Goal: Communication & Community: Ask a question

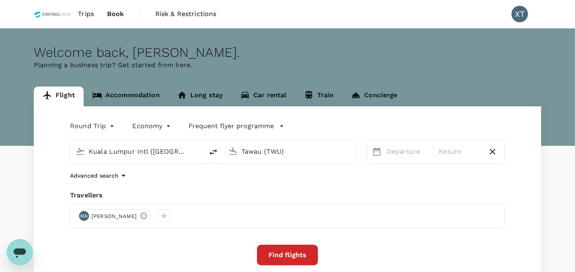
type input "Kuala Lumpur Intl ([GEOGRAPHIC_DATA])"
type input "Tawau (TWU)"
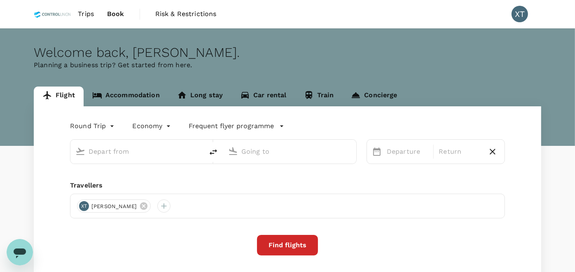
type input "Kuala Lumpur Intl ([GEOGRAPHIC_DATA])"
type input "Tawau (TWU)"
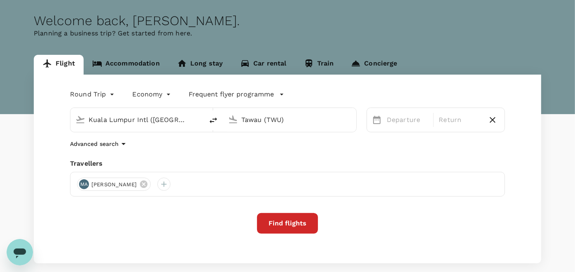
scroll to position [46, 0]
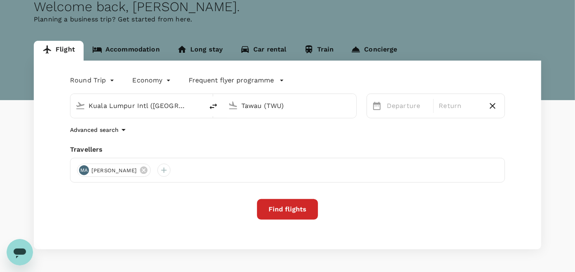
drag, startPoint x: 110, startPoint y: 38, endPoint x: 115, endPoint y: 44, distance: 7.3
click at [111, 39] on div "Welcome back , [PERSON_NAME] . Planning a business trip? Get started from here." at bounding box center [287, 41] width 575 height 117
click at [115, 44] on link "Accommodation" at bounding box center [126, 51] width 85 height 20
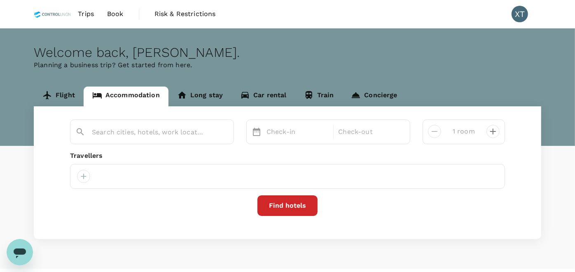
type input "Sungai Petani"
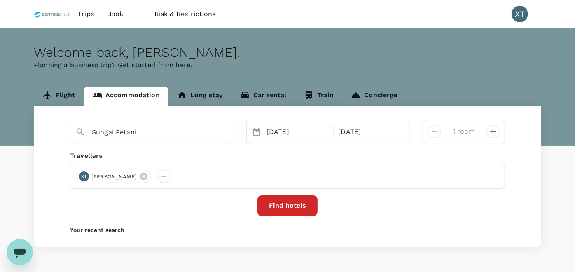
click at [131, 140] on div "Sungai Petani" at bounding box center [152, 131] width 164 height 25
click at [143, 133] on input "Sungai Petani" at bounding box center [149, 132] width 114 height 13
click at [304, 203] on button "Find hotels" at bounding box center [287, 205] width 60 height 21
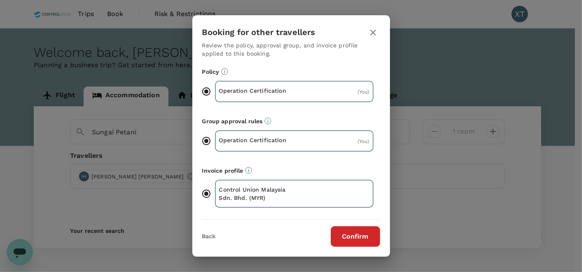
click at [327, 229] on div "Confirm" at bounding box center [350, 236] width 59 height 21
click at [334, 234] on button "Confirm" at bounding box center [355, 236] width 49 height 21
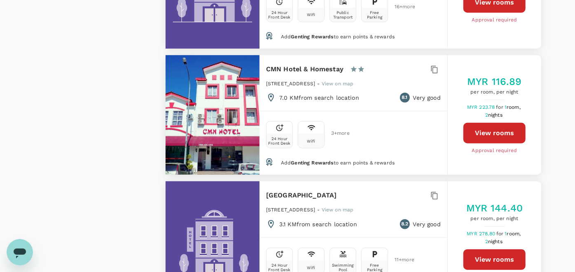
scroll to position [2516, 0]
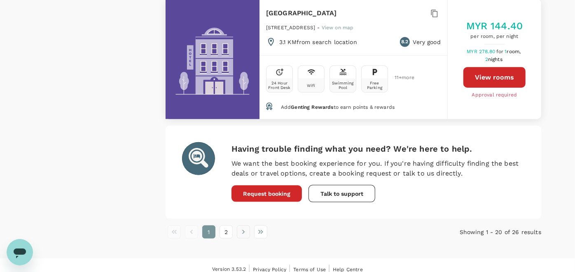
click at [239, 225] on button "Go to next page" at bounding box center [243, 231] width 13 height 13
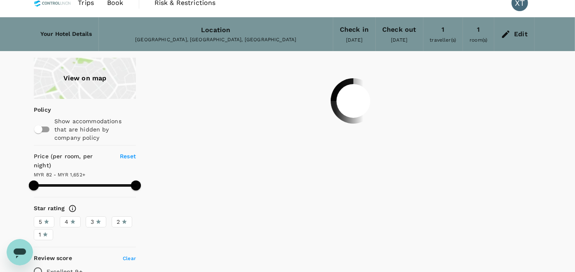
scroll to position [0, 0]
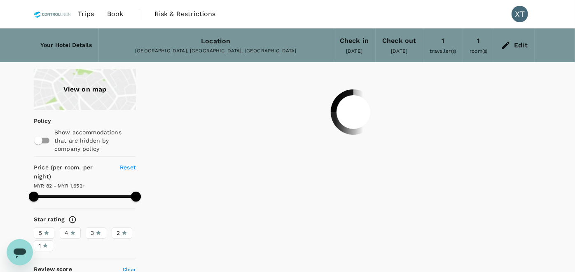
type input "1652.06"
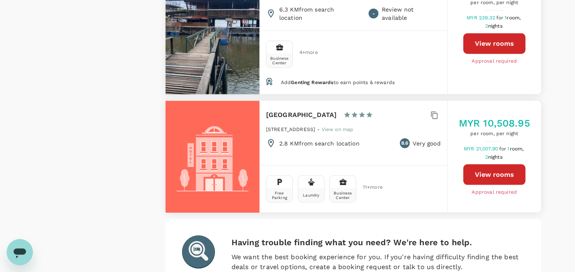
scroll to position [665, 0]
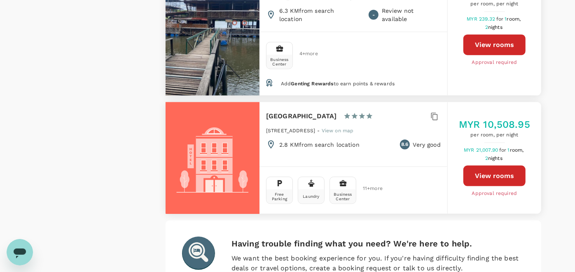
click at [25, 260] on div "Open messaging window" at bounding box center [19, 251] width 25 height 25
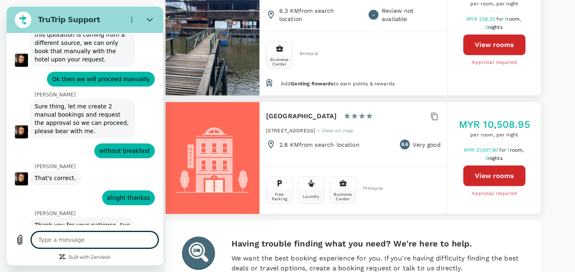
scroll to position [1668, 0]
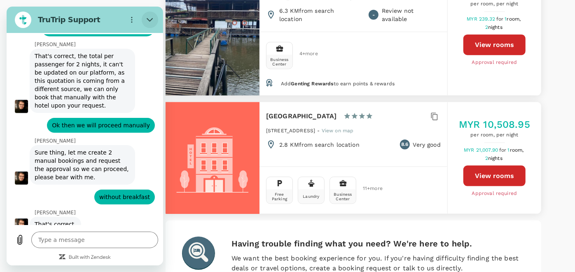
drag, startPoint x: 147, startPoint y: 27, endPoint x: 149, endPoint y: 85, distance: 58.1
click at [147, 27] on button "Close" at bounding box center [150, 20] width 16 height 16
type textarea "x"
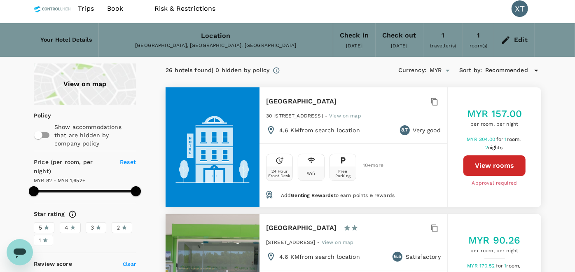
scroll to position [0, 0]
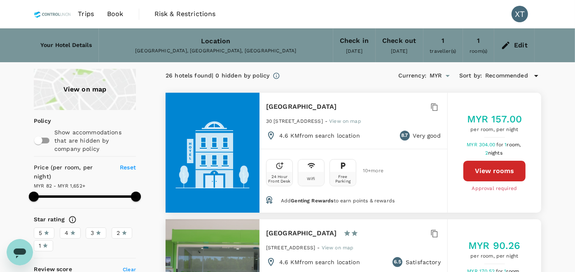
click at [91, 13] on span "Trips" at bounding box center [86, 14] width 16 height 10
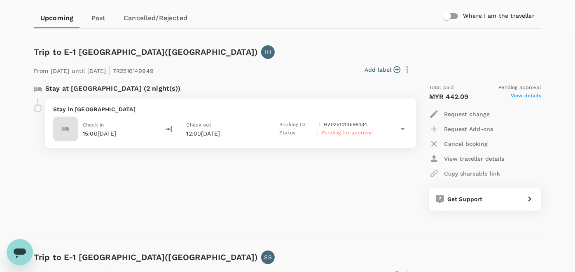
scroll to position [91, 0]
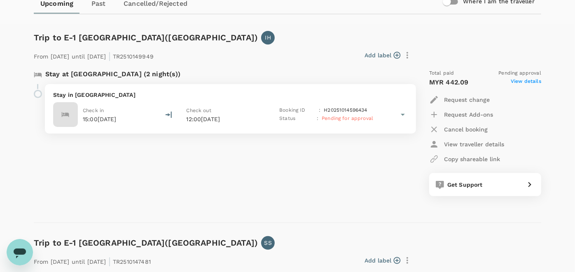
click at [517, 81] on span "View details" at bounding box center [526, 82] width 30 height 10
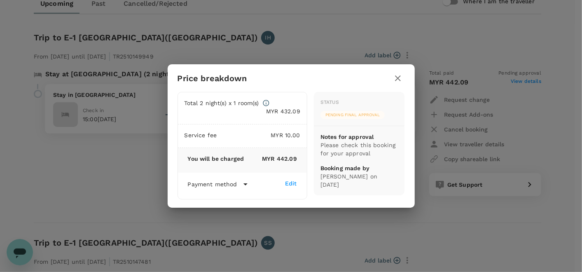
click at [398, 77] on icon "button" at bounding box center [398, 78] width 10 height 10
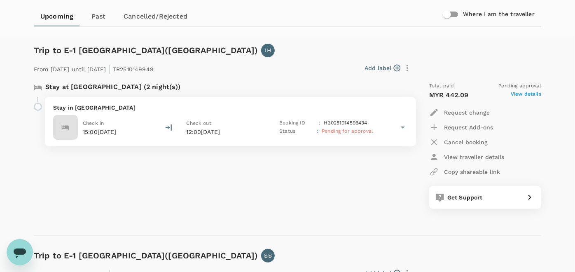
scroll to position [46, 0]
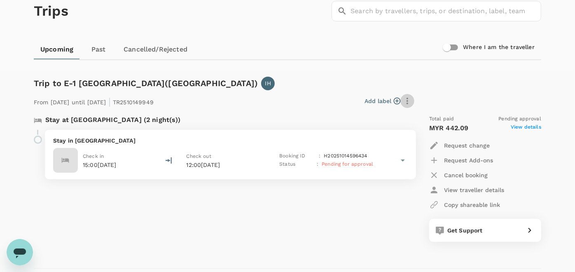
click at [407, 102] on icon "button" at bounding box center [407, 101] width 10 height 10
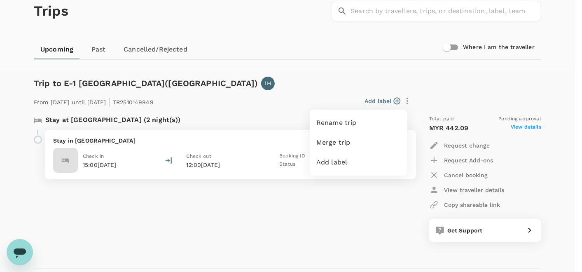
click at [362, 120] on span "Rename trip" at bounding box center [358, 123] width 84 height 10
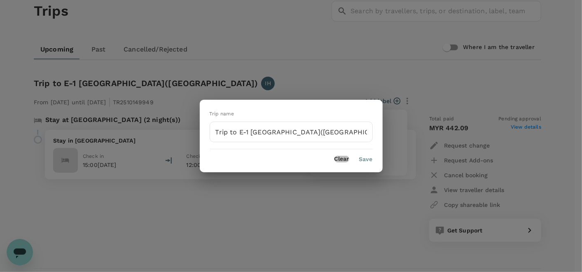
click at [344, 157] on button "Clear" at bounding box center [342, 159] width 15 height 7
click at [342, 157] on button "Clear" at bounding box center [342, 159] width 15 height 7
drag, startPoint x: 320, startPoint y: 21, endPoint x: 323, endPoint y: 24, distance: 5.0
click at [320, 21] on div "Trip name ​ Clear Save" at bounding box center [291, 136] width 582 height 272
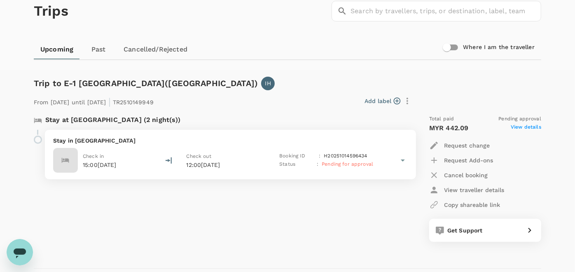
click at [397, 103] on icon "button" at bounding box center [397, 101] width 8 height 8
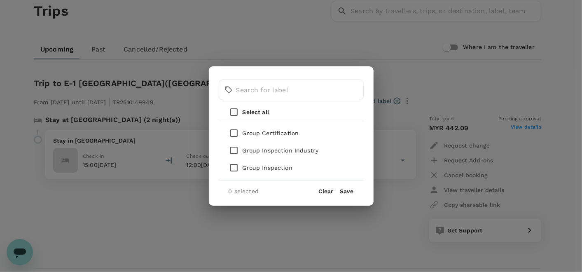
click at [334, 48] on div "​ ​ Select all Group Certification Group Inspection Industry Group Inspection 0…" at bounding box center [291, 136] width 582 height 272
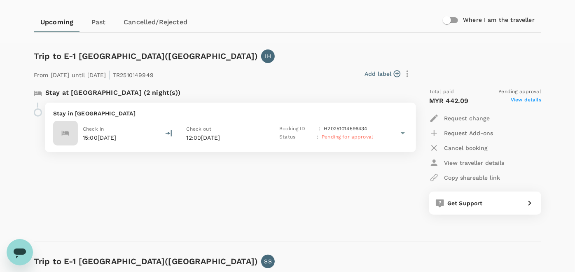
scroll to position [91, 0]
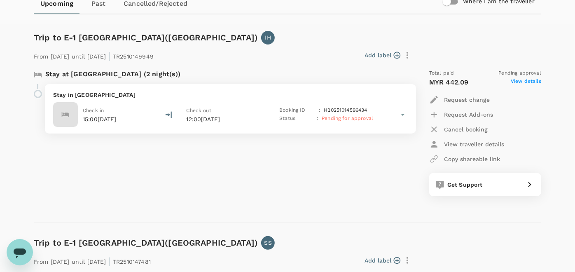
click at [475, 144] on p "View traveller details" at bounding box center [474, 144] width 60 height 8
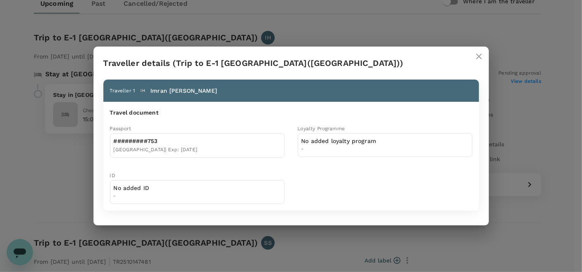
click at [479, 60] on icon "close" at bounding box center [479, 56] width 10 height 10
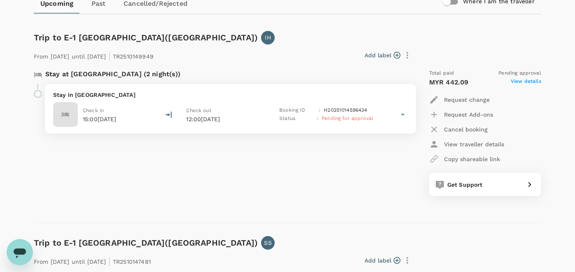
click at [462, 114] on p "Request Add-ons" at bounding box center [468, 114] width 49 height 8
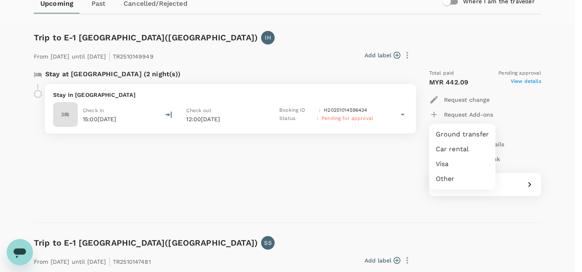
click at [462, 114] on div at bounding box center [291, 136] width 582 height 272
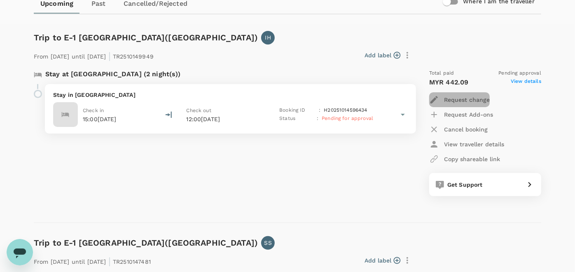
click at [455, 100] on p "Request change" at bounding box center [467, 100] width 46 height 8
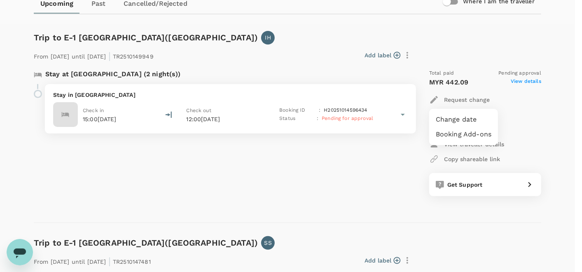
click at [463, 130] on li "Booking Add-ons" at bounding box center [463, 134] width 69 height 15
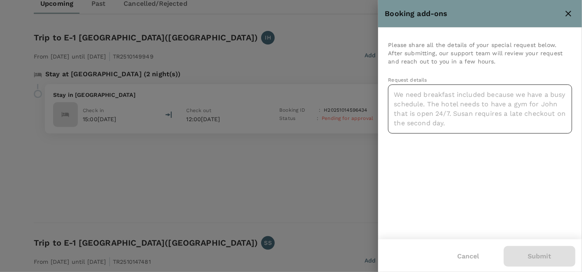
click at [437, 109] on textarea at bounding box center [480, 108] width 184 height 49
click at [503, 126] on textarea at bounding box center [480, 108] width 184 height 49
drag, startPoint x: 503, startPoint y: 126, endPoint x: 372, endPoint y: 71, distance: 142.2
click at [372, 71] on div "Booking add-ons Please share all the details of your special request below. Aft…" at bounding box center [291, 136] width 582 height 272
click at [566, 10] on icon "close" at bounding box center [569, 14] width 10 height 10
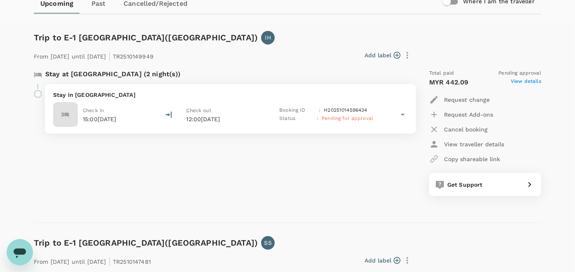
click at [411, 165] on div "Stay at [GEOGRAPHIC_DATA] (2 night(s)) Stay in [GEOGRAPHIC_DATA] Check in 15:00…" at bounding box center [220, 133] width 386 height 140
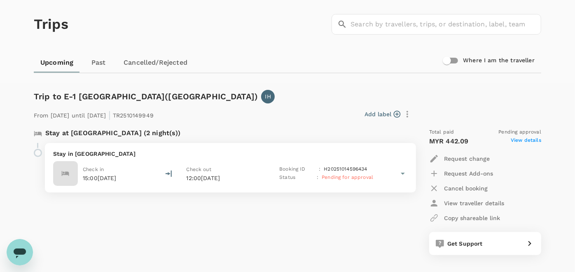
scroll to position [46, 0]
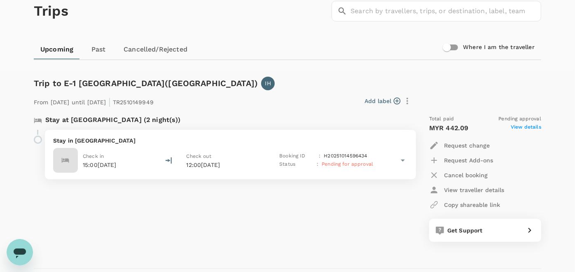
drag, startPoint x: 21, startPoint y: 248, endPoint x: 26, endPoint y: 466, distance: 218.8
click at [21, 248] on icon "Open messaging window" at bounding box center [20, 253] width 12 height 10
type textarea "x"
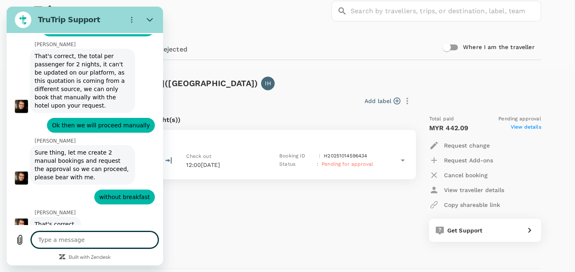
type textarea "H"
type textarea "x"
type textarea "Hi"
type textarea "x"
type textarea "Hi"
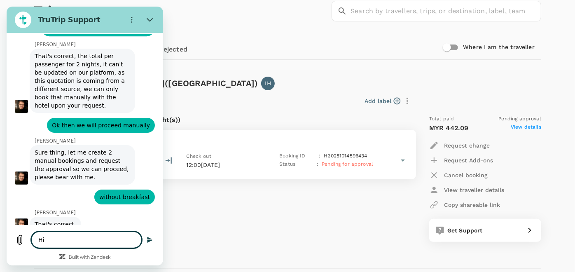
type textarea "x"
type textarea "Hi r"
type textarea "x"
type textarea "Hi re"
type textarea "x"
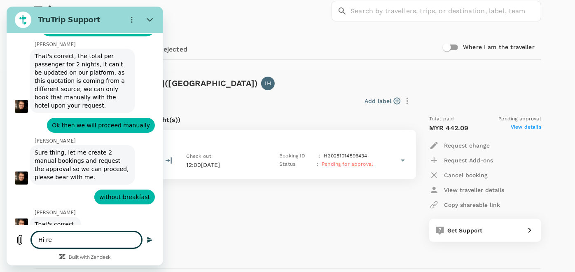
type textarea "Hi reg"
type textarea "x"
type textarea "Hi rega"
type textarea "x"
type textarea "Hi regar"
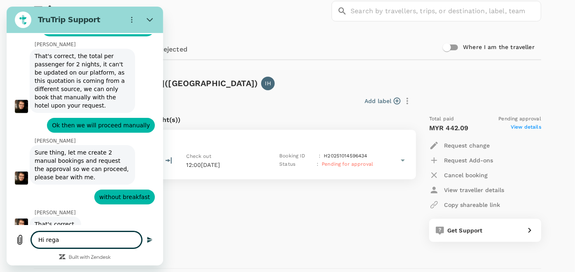
type textarea "x"
type textarea "Hi regard"
type textarea "x"
type textarea "Hi regardi"
type textarea "x"
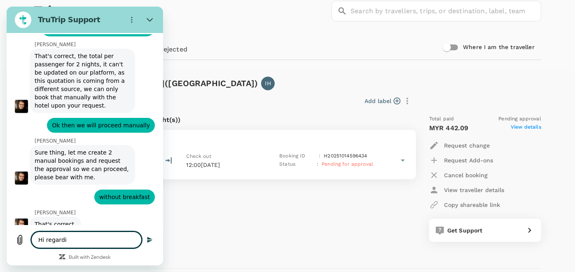
type textarea "Hi regardin"
type textarea "x"
type textarea "Hi regarding"
type textarea "x"
type textarea "Hi regarding"
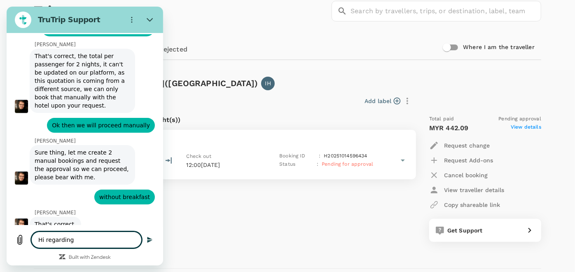
type textarea "x"
type textarea "Hi regarding b"
type textarea "x"
type textarea "Hi regarding bo"
type textarea "x"
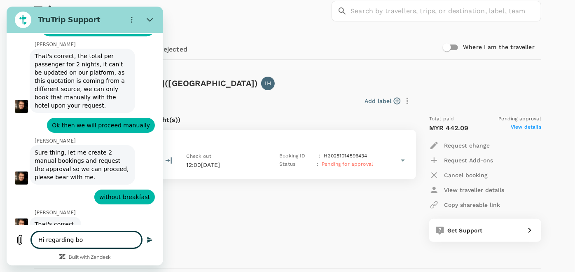
type textarea "Hi regarding boo"
type textarea "x"
type textarea "Hi regarding book"
type textarea "x"
type textarea "Hi regarding booki"
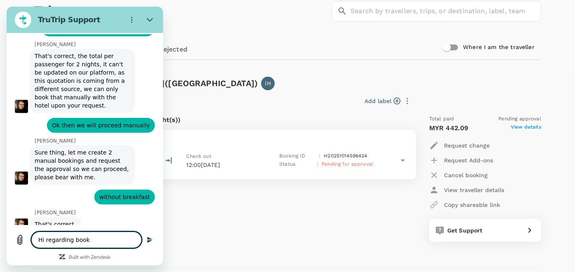
type textarea "x"
type textarea "Hi regarding bookin"
type textarea "x"
type textarea "Hi regarding booking"
type textarea "x"
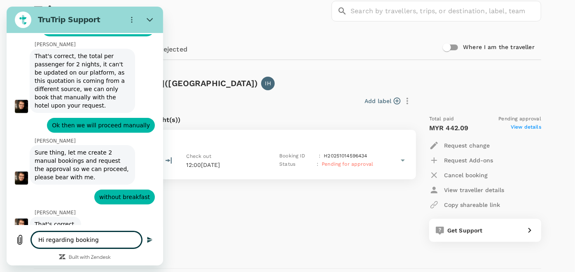
type textarea "Hi regarding booking"
type textarea "x"
type textarea "Hi regarding booking m"
type textarea "x"
type textarea "Hi regarding booking ma"
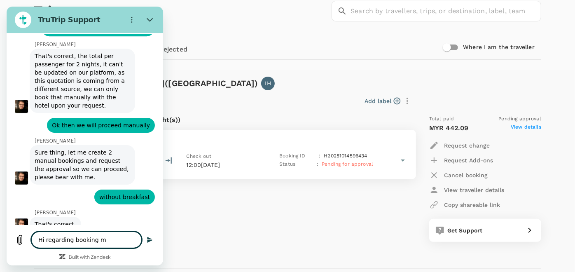
type textarea "x"
type textarea "Hi regarding booking man"
type textarea "x"
type textarea "Hi regarding booking manu"
type textarea "x"
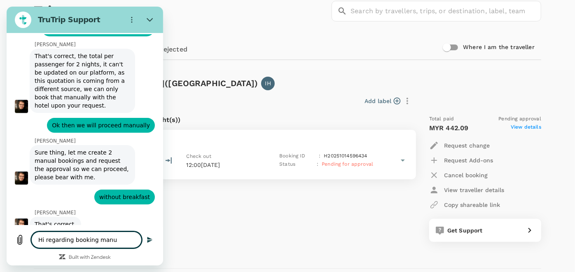
type textarea "Hi regarding booking manua"
type textarea "x"
type textarea "Hi regarding booking manual"
type textarea "x"
type textarea "Hi regarding booking manuall"
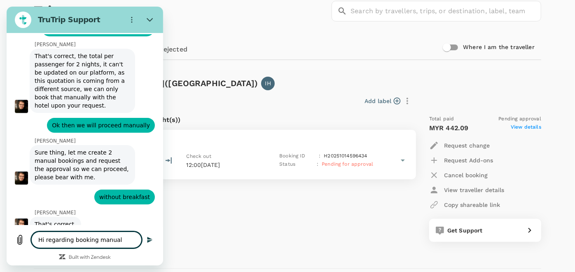
type textarea "x"
type textarea "Hi regarding booking manuallt"
type textarea "x"
type textarea "Hi regarding booking manuallt"
type textarea "x"
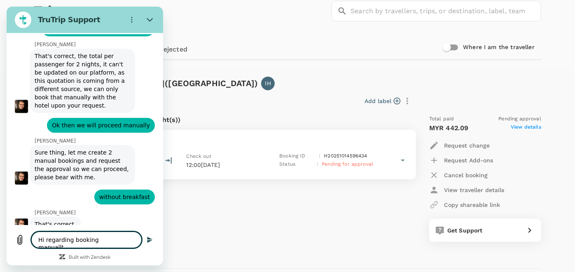
type textarea "Hi regarding booking manuallt"
type textarea "x"
type textarea "Hi regarding booking manuall"
type textarea "x"
type textarea "Hi regarding booking manually"
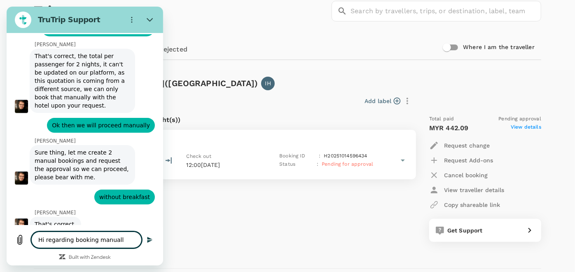
type textarea "x"
type textarea "Hi regarding booking manually"
type textarea "x"
type textarea "Hi regarding booking manually f"
type textarea "x"
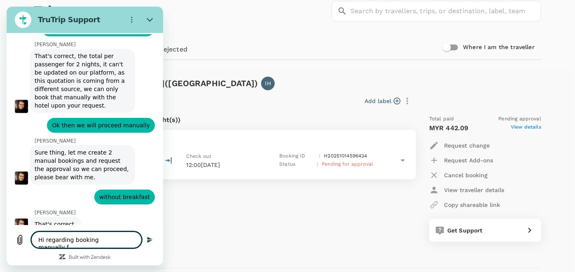
type textarea "Hi regarding booking manually fo"
type textarea "x"
type textarea "Hi regarding booking manually for"
type textarea "x"
type textarea "Hi regarding booking manually for"
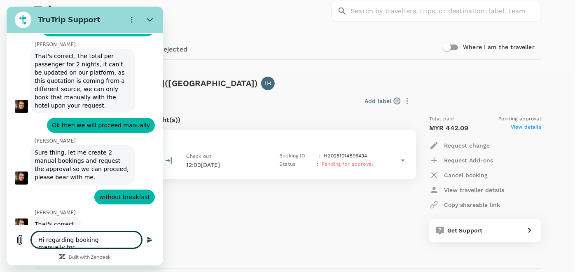
type textarea "x"
type textarea "Hi regarding booking manually for p"
type textarea "x"
type textarea "Hi regarding booking manually for pa"
type textarea "x"
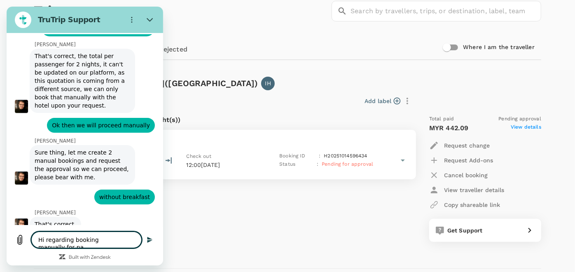
type textarea "Hi regarding booking manually for par"
type textarea "x"
type textarea "Hi regarding booking manually for park"
type textarea "x"
type textarea "Hi regarding booking manually for park"
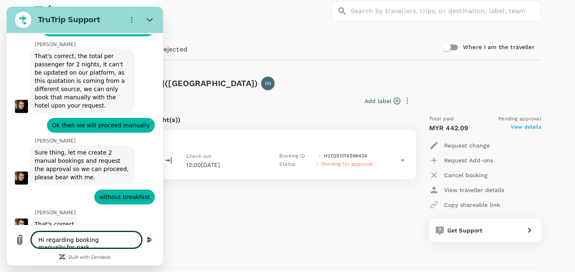
type textarea "x"
type textarea "Hi regarding booking manually for park a"
type textarea "x"
type textarea "Hi regarding booking manually for park av"
type textarea "x"
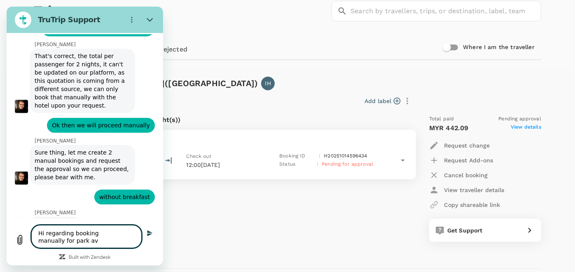
type textarea "Hi regarding booking manually for [PERSON_NAME]"
type textarea "x"
type textarea "Hi regarding booking manually for [PERSON_NAME]"
type textarea "x"
type textarea "Hi regarding booking manually for park avanu"
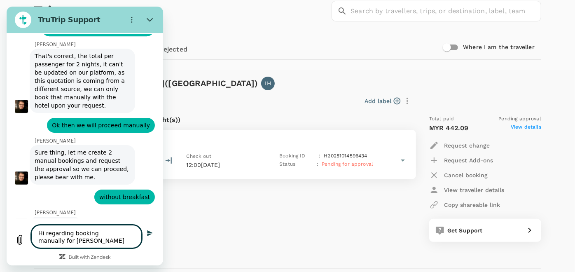
type textarea "x"
type textarea "Hi regarding booking manually for park avanue"
type textarea "x"
type textarea "Hi regarding booking manually for park avanue"
type textarea "x"
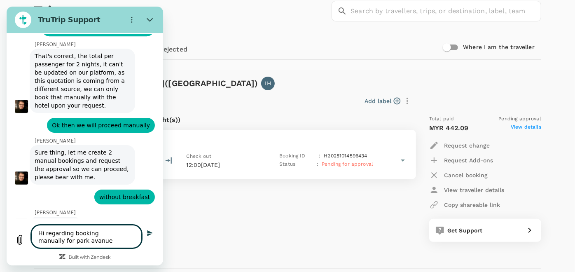
type textarea "Hi regarding booking manually for park avanue h"
type textarea "x"
type textarea "Hi regarding booking manually for park avanue ho"
type textarea "x"
type textarea "Hi regarding booking manually for park avanue hot"
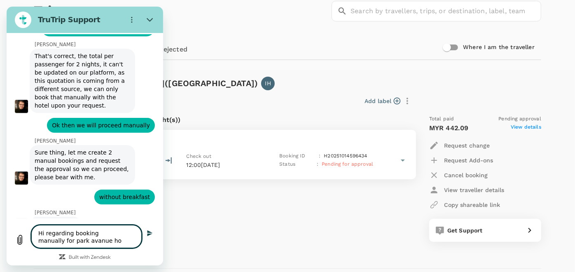
type textarea "x"
type textarea "Hi regarding booking manually for park avanue hote"
type textarea "x"
type textarea "Hi regarding booking manually for park avanue hotek"
type textarea "x"
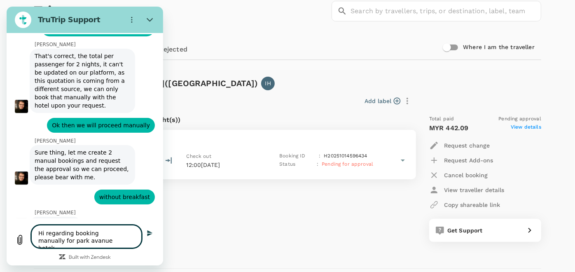
type textarea "Hi regarding booking manually for park avanue hotek"
type textarea "x"
type textarea "Hi regarding booking manually for park avanue hotek"
type textarea "x"
type textarea "Hi regarding booking manually for park avanue hote"
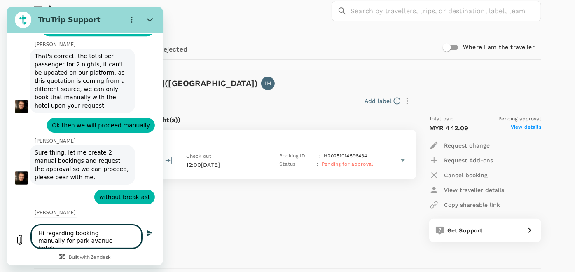
type textarea "x"
type textarea "Hi regarding booking manually for park avanue hotel"
type textarea "x"
type textarea "Hi regarding booking manually for park avanue hotel"
type textarea "x"
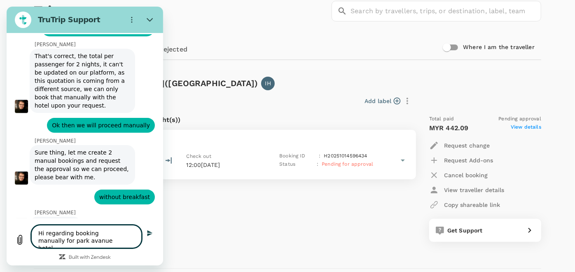
type textarea "x"
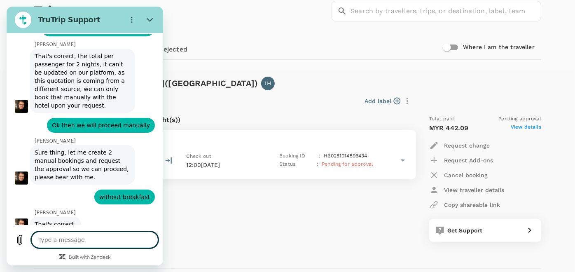
type textarea "c"
type textarea "x"
type textarea "co"
type textarea "x"
type textarea "cou"
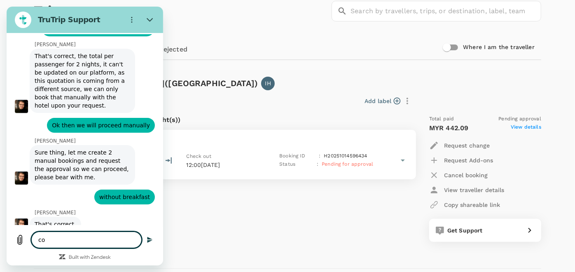
type textarea "x"
type textarea "coul"
type textarea "x"
type textarea "could"
type textarea "x"
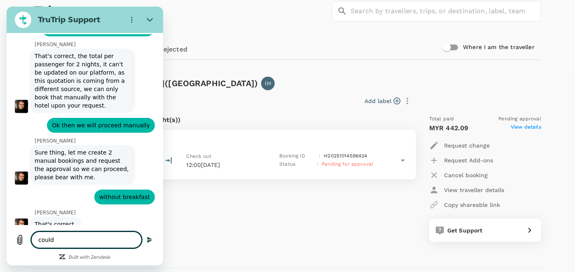
type textarea "could"
type textarea "x"
type textarea "could p"
type textarea "x"
type textarea "could pl"
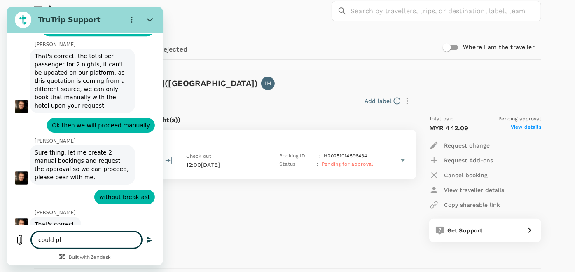
type textarea "x"
type textarea "could p"
type textarea "x"
type textarea "could"
type textarea "x"
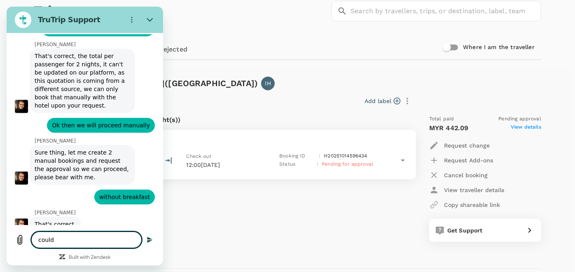
type textarea "could y"
type textarea "x"
type textarea "could yo"
type textarea "x"
type textarea "could you"
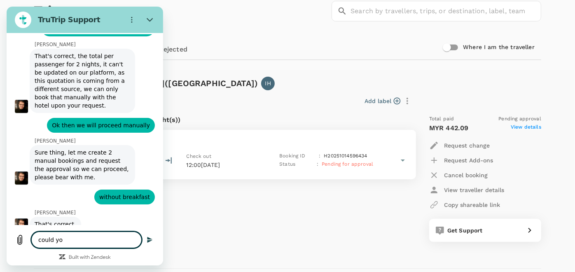
type textarea "x"
type textarea "could you"
type textarea "x"
type textarea "could you p"
type textarea "x"
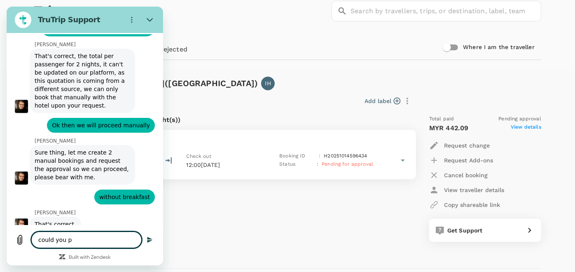
type textarea "could you pl"
type textarea "x"
type textarea "could you ple"
type textarea "x"
type textarea "could you plea"
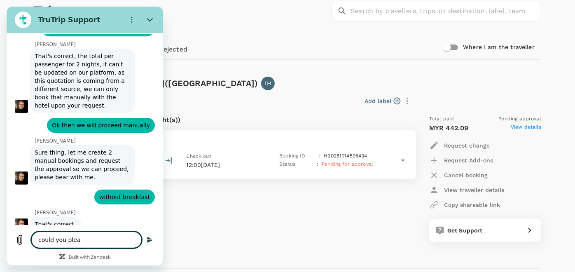
type textarea "x"
type textarea "could you pleas"
type textarea "x"
type textarea "could you please"
type textarea "x"
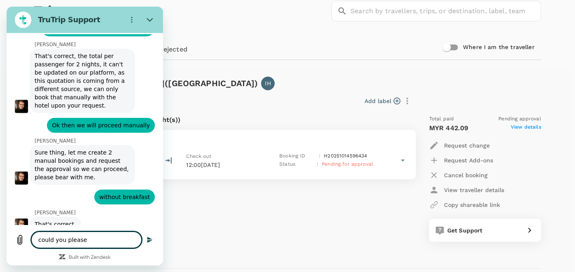
type textarea "could you please"
type textarea "x"
type textarea "could you please a"
type textarea "x"
type textarea "could you please ad"
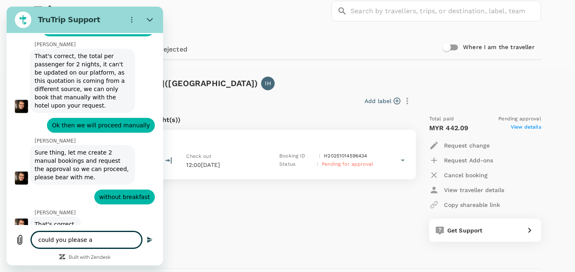
type textarea "x"
type textarea "could you please ad"
type textarea "x"
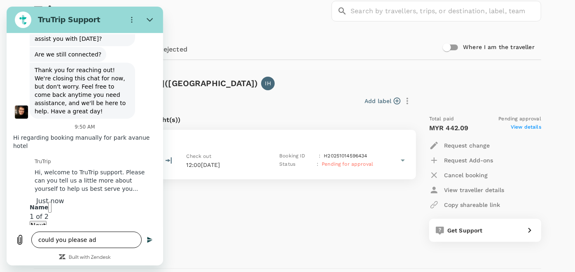
scroll to position [2005, 0]
type input "d"
type input "Tai"
click at [46, 222] on span "Next" at bounding box center [37, 226] width 15 height 8
type textarea "x"
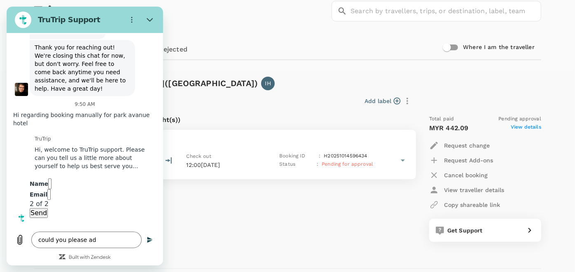
scroll to position [2040, 0]
click at [51, 192] on input "Email" at bounding box center [48, 194] width 3 height 11
click at [51, 194] on input "Email" at bounding box center [48, 194] width 3 height 11
type input "[EMAIL_ADDRESS][DOMAIN_NAME]"
click at [47, 209] on span "Send" at bounding box center [38, 213] width 16 height 8
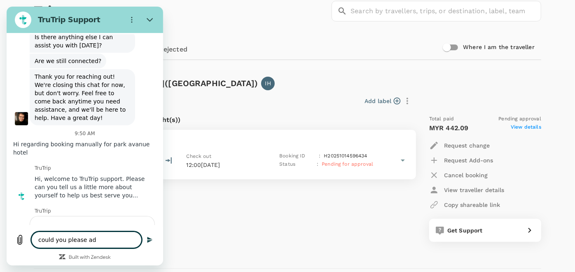
scroll to position [2018, 0]
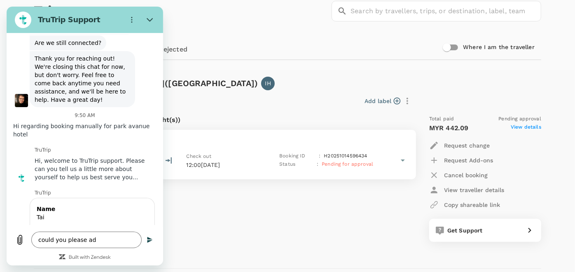
drag, startPoint x: 114, startPoint y: 81, endPoint x: 17, endPoint y: 61, distance: 98.9
click at [17, 119] on div "says: Hi regarding booking manually for park avanue hotel" at bounding box center [81, 130] width 147 height 23
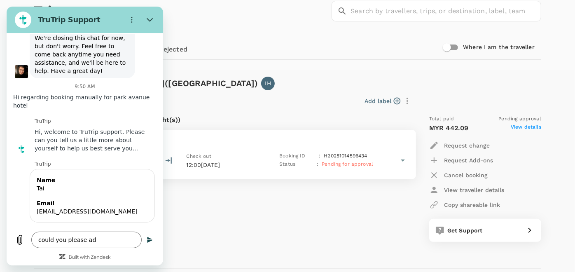
type textarea "x"
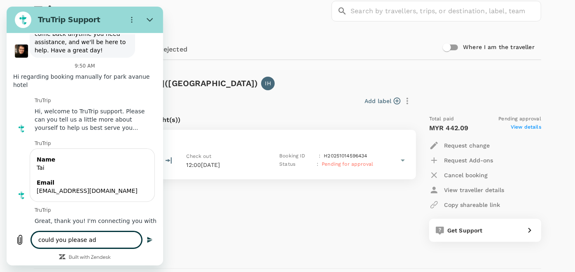
click at [102, 233] on textarea "could you please ad" at bounding box center [86, 240] width 110 height 16
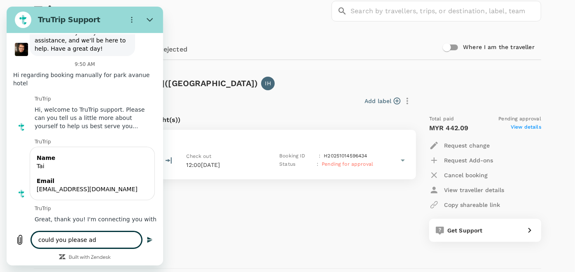
drag, startPoint x: 103, startPoint y: 238, endPoint x: 7, endPoint y: 234, distance: 96.9
click at [7, 234] on html "TruTrip Support This chat is recorded using a cloud service and is subject to t…" at bounding box center [85, 136] width 157 height 259
paste textarea
type textarea "x"
click at [107, 232] on textarea at bounding box center [94, 240] width 127 height 16
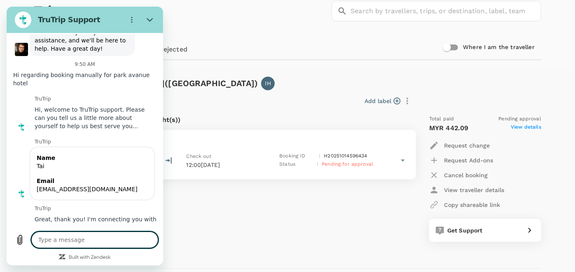
scroll to position [2023, 0]
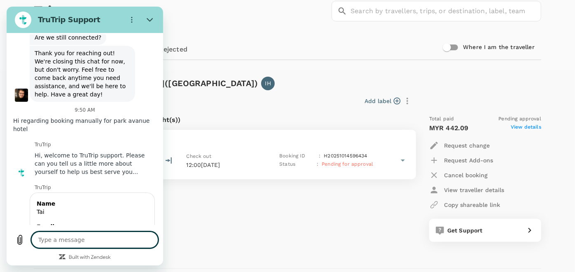
paste textarea
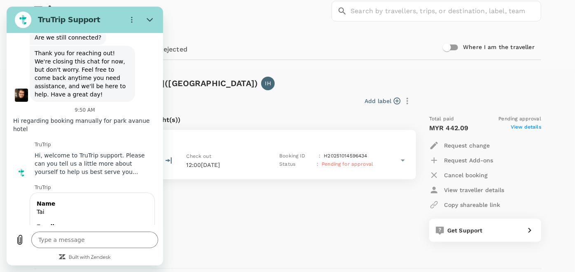
drag, startPoint x: 94, startPoint y: 76, endPoint x: 51, endPoint y: 154, distance: 88.9
click at [41, 113] on div "says: Hi regarding booking manually for park avanue hotel" at bounding box center [81, 124] width 147 height 23
copy span "Hi regarding booking manually for park avanue hotel"
click at [99, 241] on textarea at bounding box center [94, 240] width 127 height 16
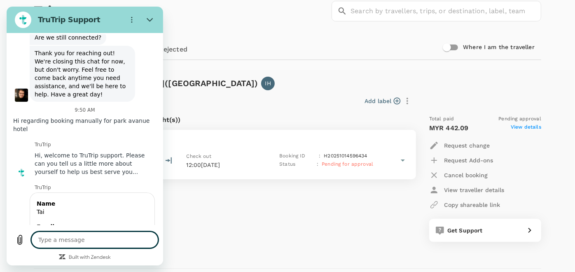
paste textarea "Hi regarding booking manually for park avanue hotel"
type textarea "Hi regarding booking manually for park avanue hotel"
type textarea "x"
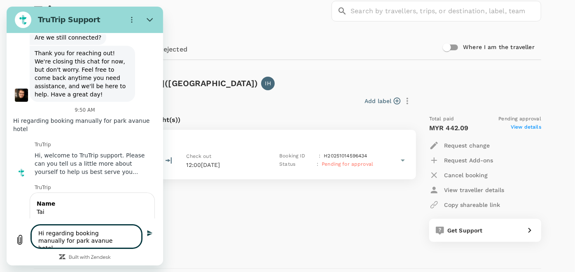
type textarea "x"
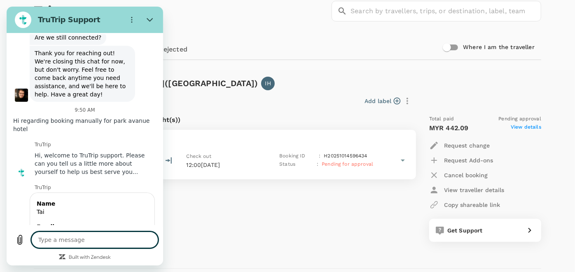
type textarea "c"
type textarea "x"
type textarea "co"
type textarea "x"
type textarea "col"
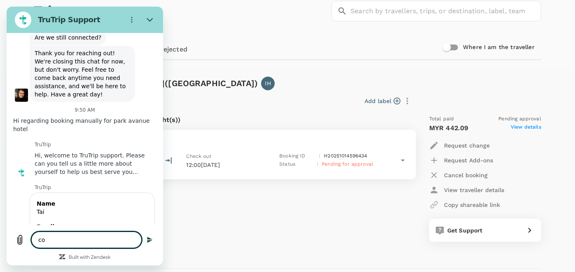
type textarea "x"
type textarea "co"
type textarea "x"
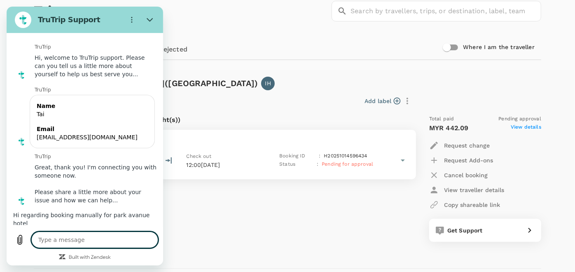
click at [240, 216] on div "Stay at [GEOGRAPHIC_DATA] (2 night(s)) Stay in [GEOGRAPHIC_DATA] Check in 15:00…" at bounding box center [220, 178] width 386 height 140
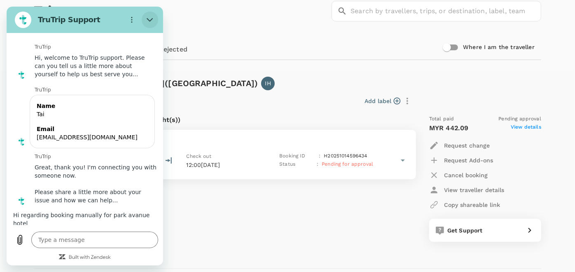
click at [154, 21] on button "Close" at bounding box center [150, 20] width 16 height 16
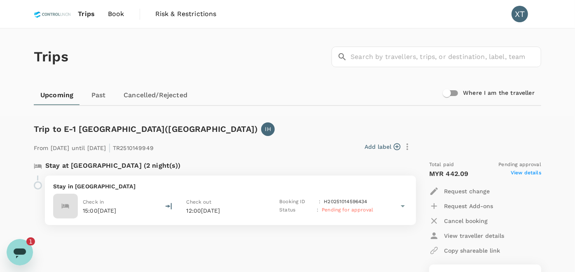
scroll to position [137, 0]
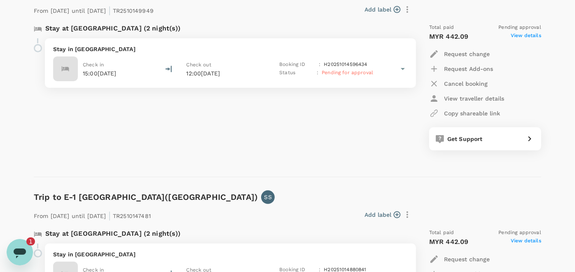
click at [402, 65] on icon at bounding box center [403, 69] width 10 height 10
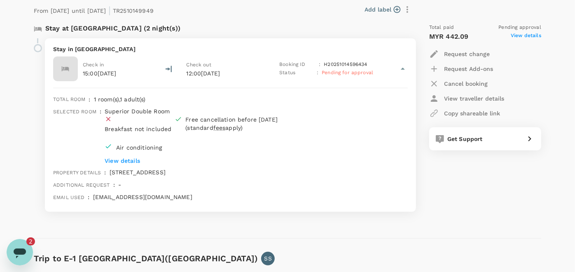
click at [334, 232] on div "Trip to E-1 [GEOGRAPHIC_DATA]([GEOGRAPHIC_DATA]) IH From [DATE] until [DATE] | …" at bounding box center [284, 105] width 514 height 267
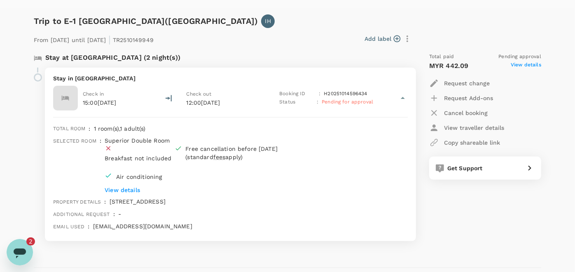
scroll to position [91, 0]
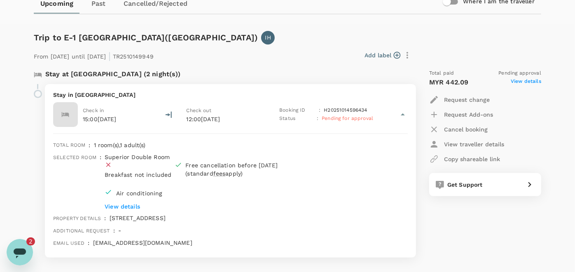
drag, startPoint x: 27, startPoint y: 248, endPoint x: 91, endPoint y: 423, distance: 185.9
click at [27, 248] on icon "Open messaging window, 2 unread messages" at bounding box center [19, 251] width 15 height 15
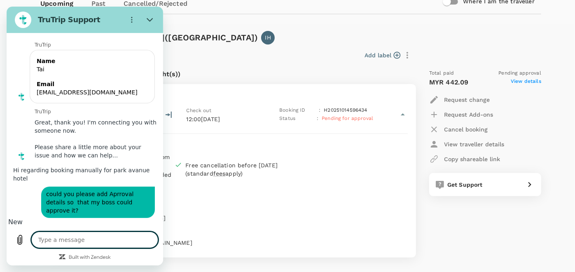
scroll to position [2193, 0]
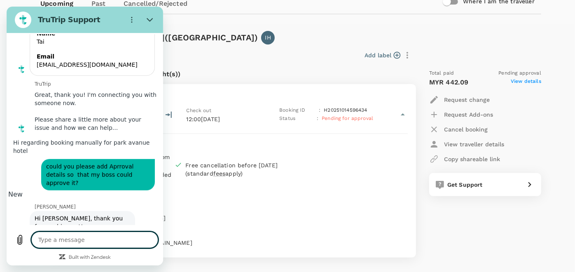
click at [97, 237] on textarea at bounding box center [94, 240] width 127 height 16
paste textarea "Dear [PERSON_NAME]/ [GEOGRAPHIC_DATA], Appreciate if you could approve the hote…"
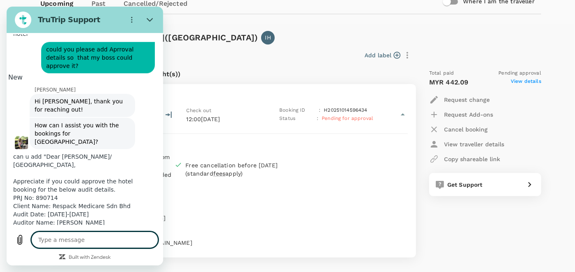
scroll to position [2312, 0]
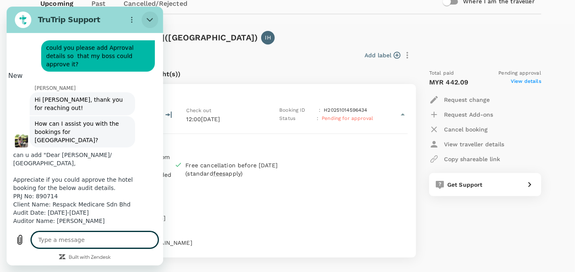
click at [147, 20] on icon "Close" at bounding box center [150, 19] width 7 height 7
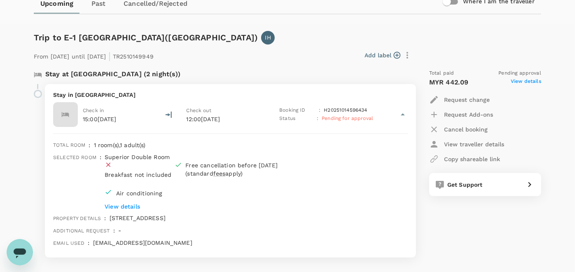
click at [294, 37] on div "From [DATE] until [DATE] | TR2510149949 Add label Stay at [GEOGRAPHIC_DATA] (2 …" at bounding box center [281, 150] width 521 height 239
click at [20, 253] on icon "Open messaging window" at bounding box center [20, 253] width 12 height 10
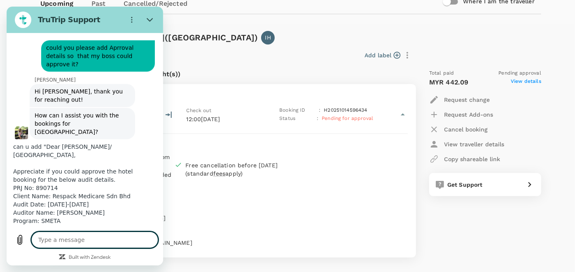
scroll to position [2299, 0]
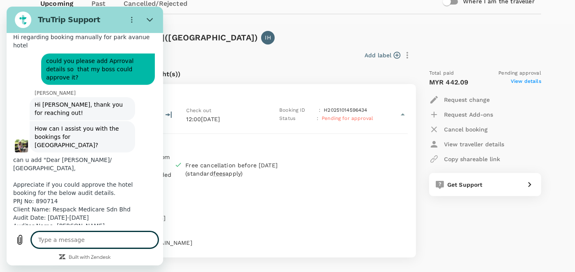
click at [83, 245] on textarea at bounding box center [94, 240] width 127 height 16
click at [73, 241] on textarea "and also "" at bounding box center [86, 240] width 110 height 16
paste textarea "Dear [PERSON_NAME]/ [GEOGRAPHIC_DATA], Appreciate if you could approve the hote…"
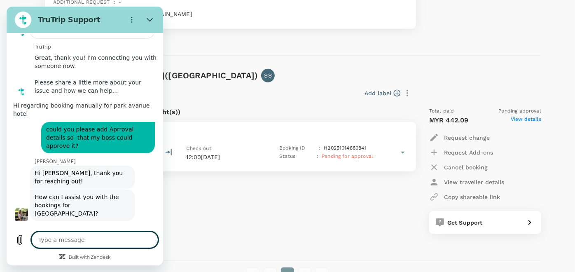
scroll to position [2276, 0]
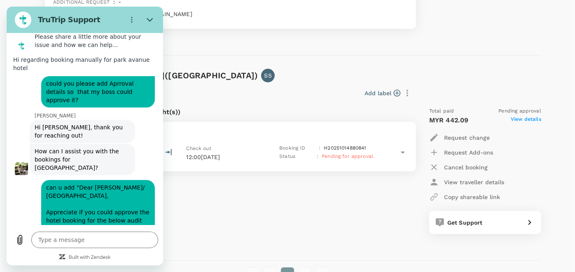
drag, startPoint x: 115, startPoint y: 153, endPoint x: 108, endPoint y: 149, distance: 7.6
click at [108, 180] on span "can u add "Dear [PERSON_NAME]/ [GEOGRAPHIC_DATA], Appreciate if you could appro…" at bounding box center [98, 241] width 110 height 122
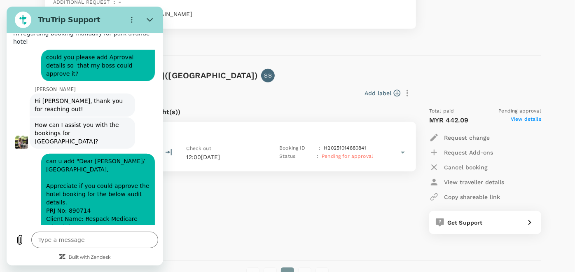
scroll to position [2322, 0]
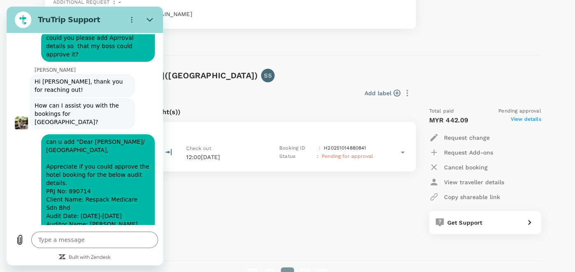
click at [301, 194] on div "Stay at [GEOGRAPHIC_DATA] (2 night(s)) Stay in [GEOGRAPHIC_DATA] Check in 15:00…" at bounding box center [220, 171] width 386 height 140
click at [148, 18] on icon "Close" at bounding box center [150, 19] width 7 height 7
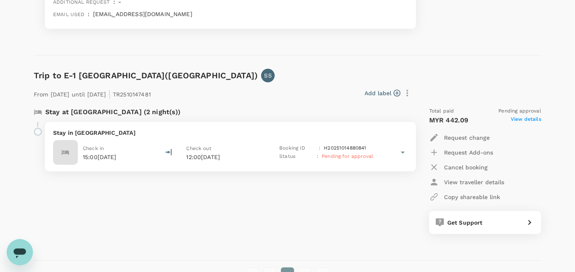
click at [427, 64] on div "Trip to E-1 [GEOGRAPHIC_DATA]([GEOGRAPHIC_DATA]) SS From [DATE] until [DATE] | …" at bounding box center [284, 158] width 514 height 205
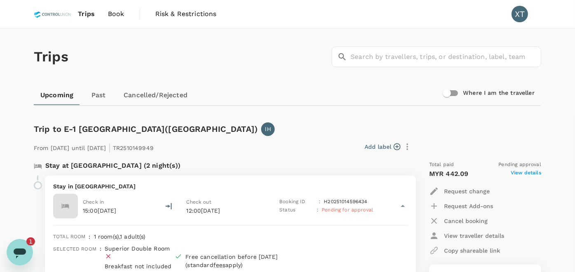
scroll to position [0, 0]
drag, startPoint x: 20, startPoint y: 249, endPoint x: 28, endPoint y: 463, distance: 214.4
click at [20, 248] on icon "Open messaging window, 1 unread message" at bounding box center [20, 253] width 12 height 10
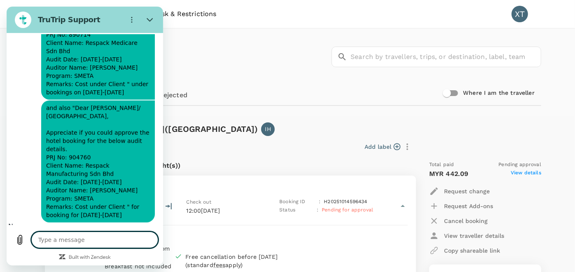
scroll to position [2478, 0]
click at [88, 240] on textarea at bounding box center [94, 240] width 127 height 16
click at [88, 234] on textarea at bounding box center [94, 240] width 127 height 16
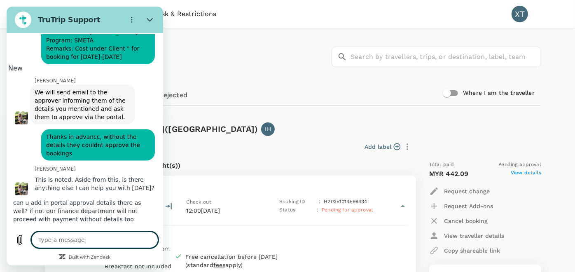
scroll to position [2646, 0]
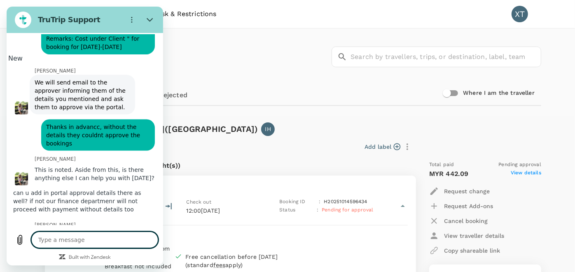
click at [118, 233] on textarea at bounding box center [94, 240] width 127 height 16
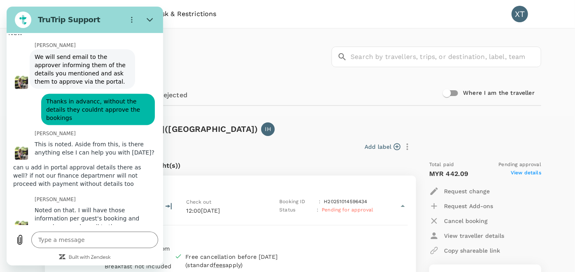
scroll to position [2666, 0]
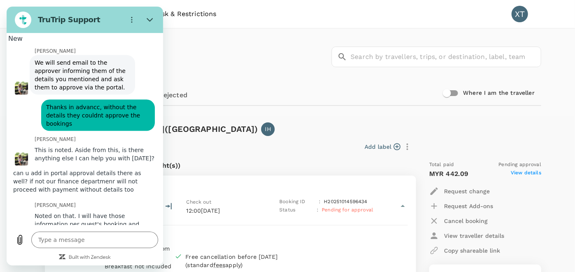
click at [282, 82] on div "Trips ​ ​" at bounding box center [285, 55] width 511 height 60
click at [155, 15] on button "Close" at bounding box center [150, 20] width 16 height 16
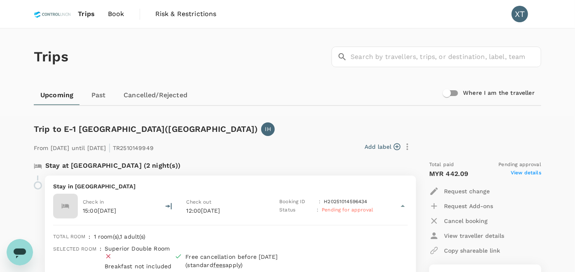
click at [225, 70] on div "Trips ​ ​" at bounding box center [285, 55] width 511 height 60
